Goal: Find specific page/section: Find specific page/section

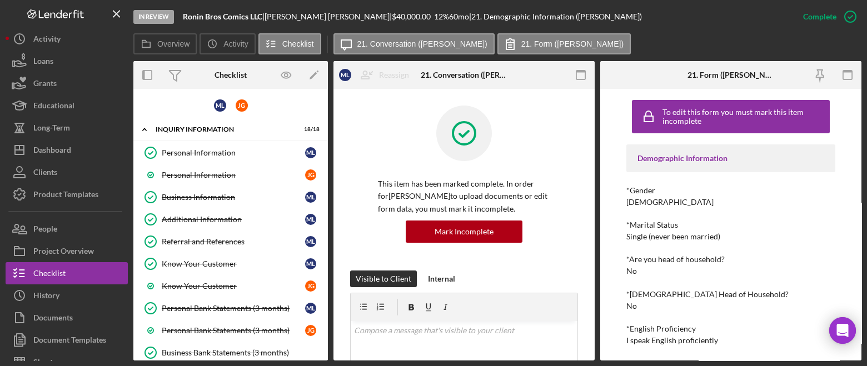
scroll to position [208, 0]
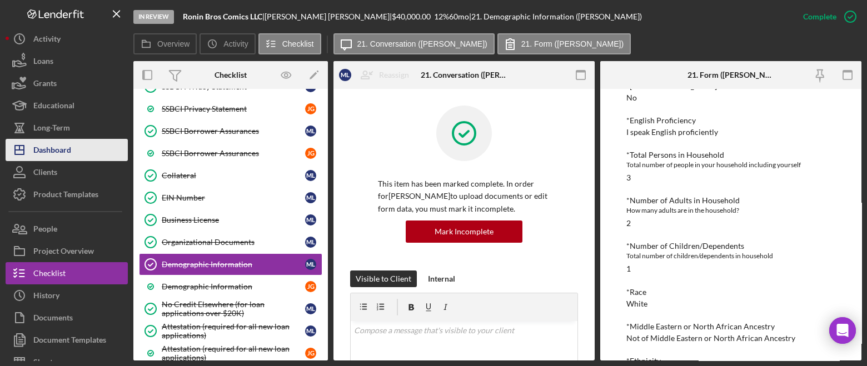
click at [38, 146] on div "Dashboard" at bounding box center [52, 151] width 38 height 25
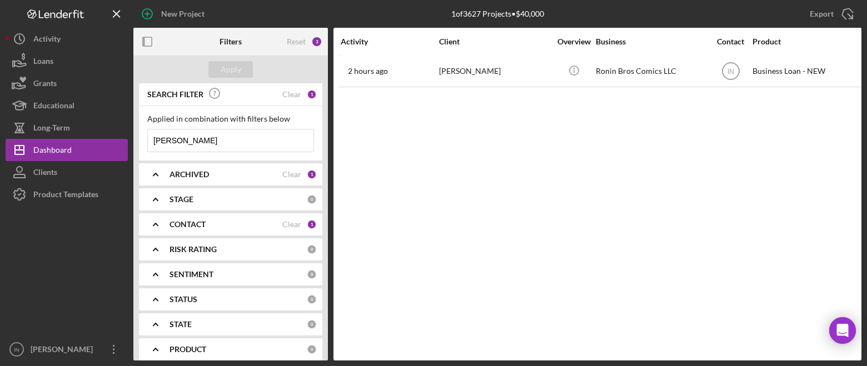
click at [257, 132] on input "[PERSON_NAME]" at bounding box center [231, 141] width 166 height 22
type input "l"
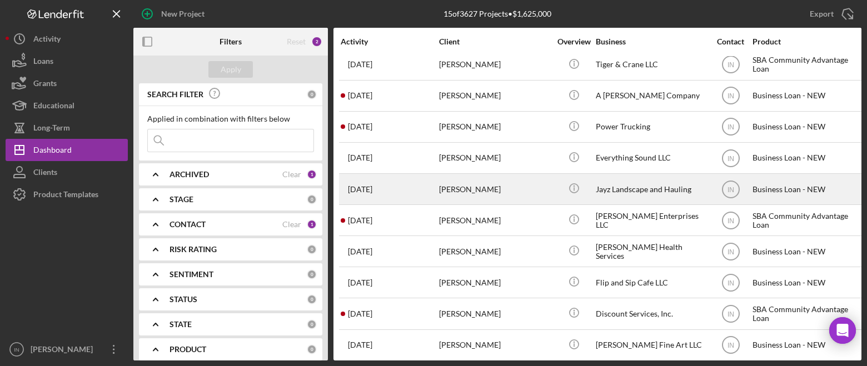
scroll to position [175, 0]
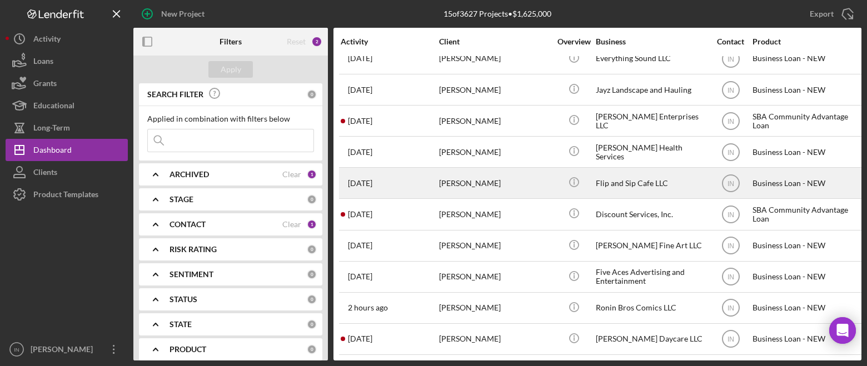
click at [509, 175] on div "[PERSON_NAME]" at bounding box center [494, 182] width 111 height 29
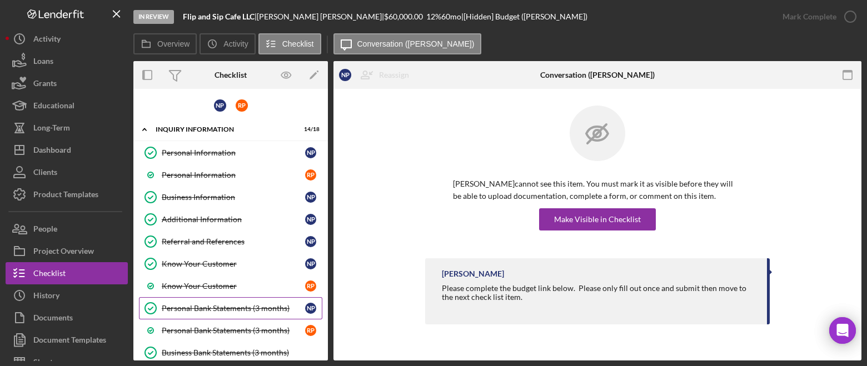
scroll to position [313, 0]
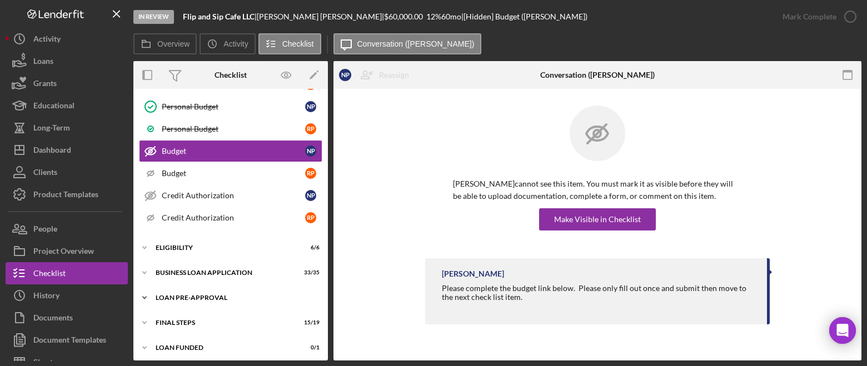
click at [219, 295] on div "LOAN PRE-APPROVAL" at bounding box center [235, 298] width 158 height 7
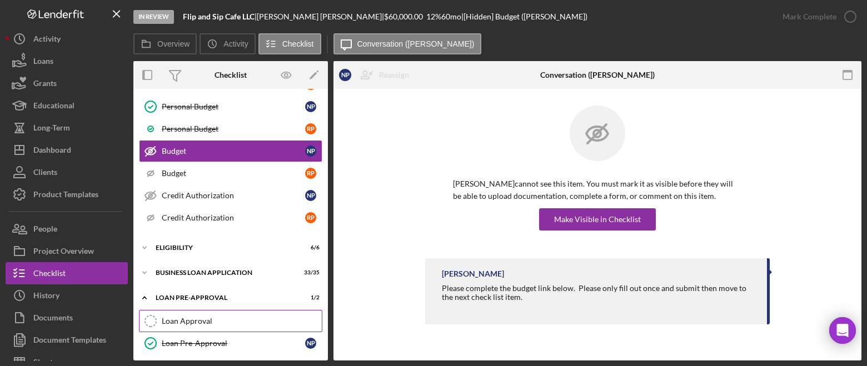
click at [207, 320] on div "Loan Approval" at bounding box center [242, 321] width 160 height 9
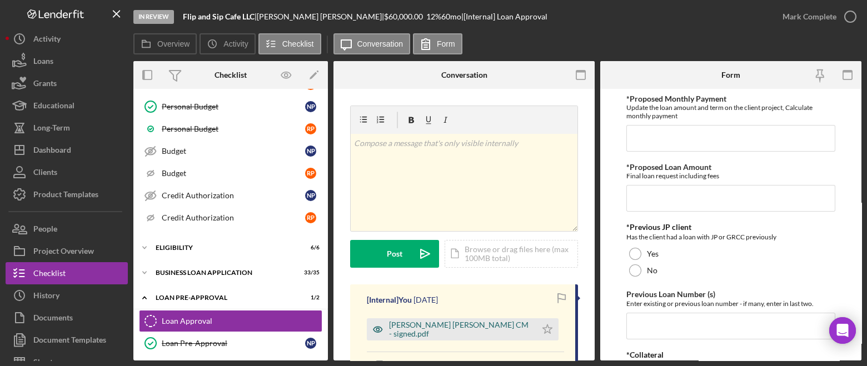
click at [464, 319] on div "[PERSON_NAME] [PERSON_NAME] CM - signed.pdf" at bounding box center [452, 330] width 170 height 22
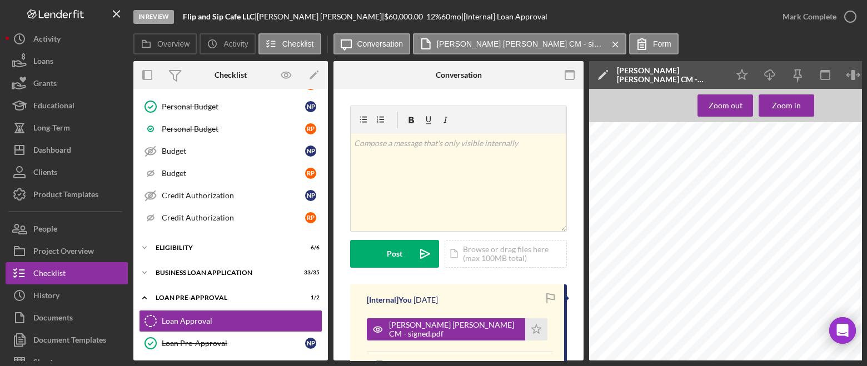
scroll to position [764, 0]
